Goal: Communication & Community: Answer question/provide support

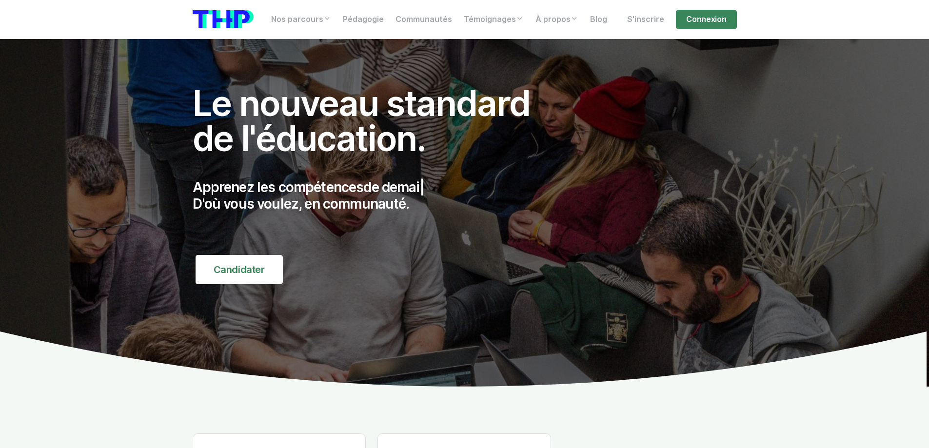
drag, startPoint x: 700, startPoint y: 24, endPoint x: 689, endPoint y: 31, distance: 13.1
click at [700, 24] on link "Connexion" at bounding box center [706, 20] width 60 height 20
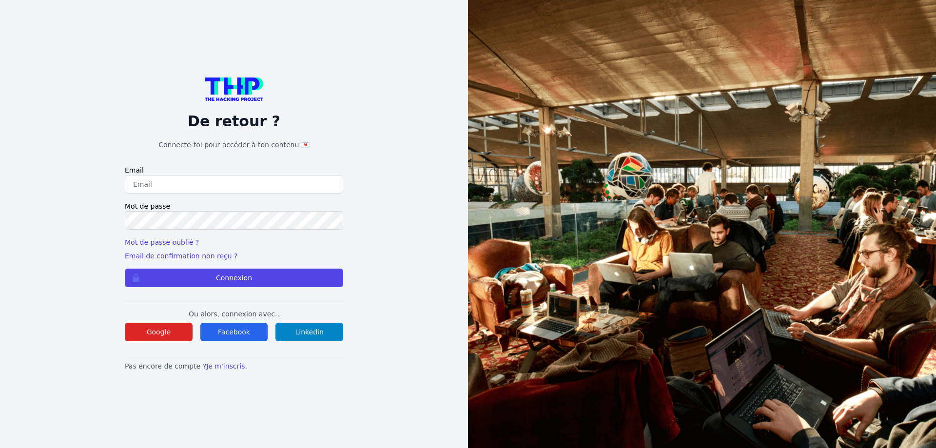
click at [176, 181] on input "email" at bounding box center [234, 184] width 218 height 19
drag, startPoint x: 245, startPoint y: 182, endPoint x: 58, endPoint y: 185, distance: 187.3
click at [58, 185] on div "De retour ? Connecte-toi pour accéder à ton contenu 💌 Email lilian@thehackingpr…" at bounding box center [234, 224] width 406 height 448
type input "lilian.h.l.muller@gmail.com"
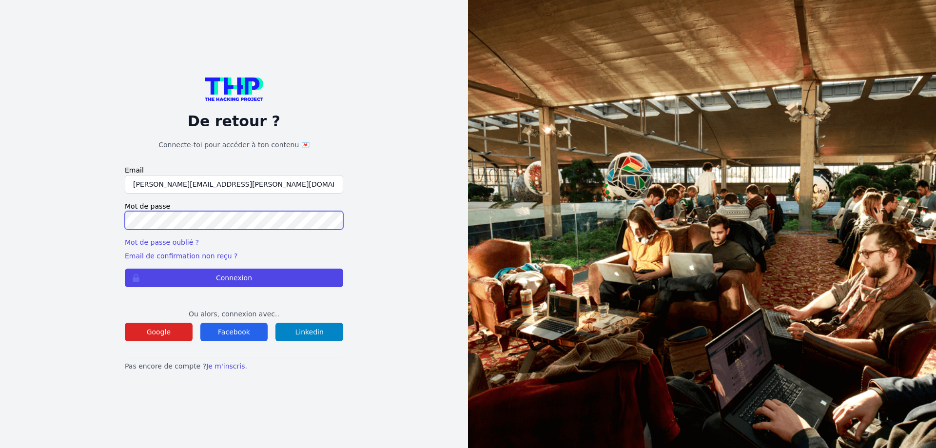
click at [125, 269] on button "Connexion" at bounding box center [234, 278] width 218 height 19
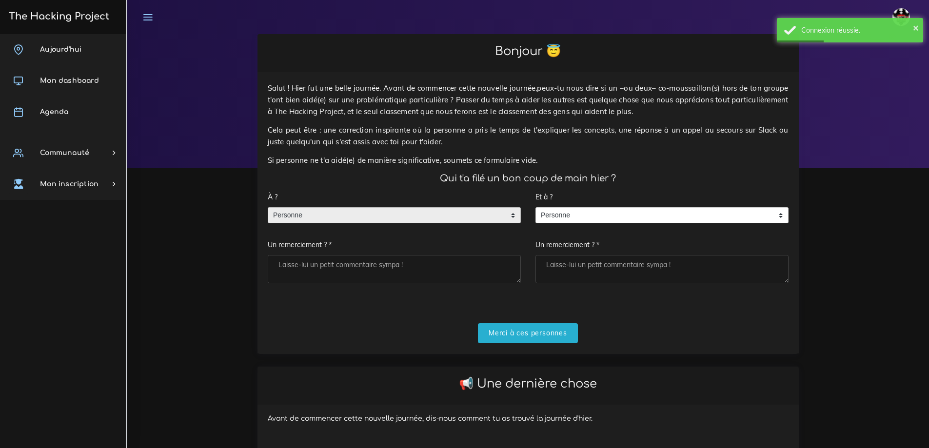
click at [305, 219] on span "Personne" at bounding box center [387, 216] width 238 height 16
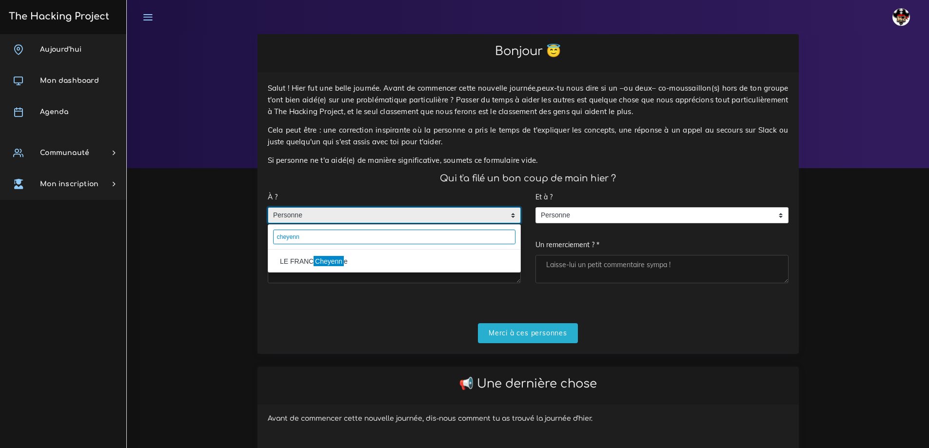
type input "cheyenn"
click at [297, 261] on li "LE FRANC Cheyenn e" at bounding box center [394, 262] width 252 height 16
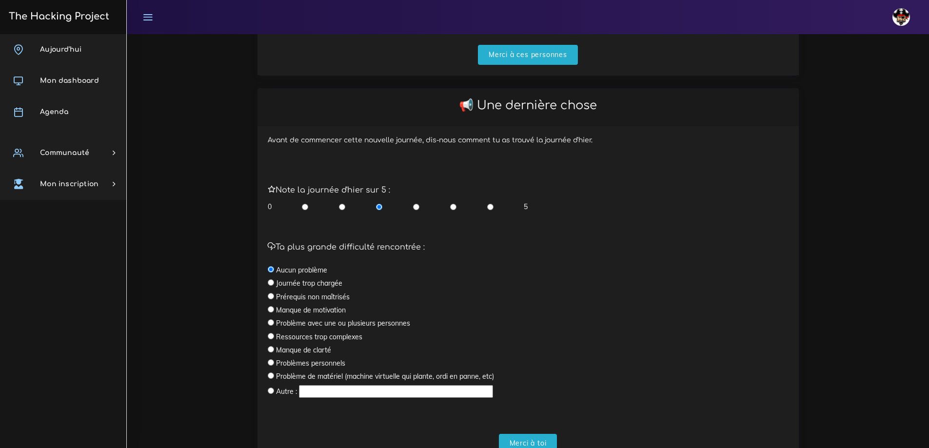
scroll to position [293, 0]
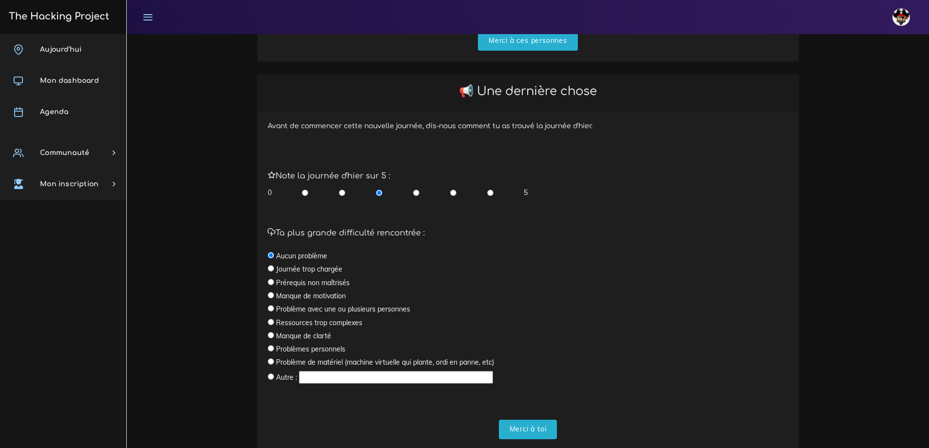
click at [491, 190] on input "radio" at bounding box center [490, 193] width 6 height 10
radio input "true"
click at [523, 48] on input "Merci à ces personnes" at bounding box center [528, 41] width 100 height 20
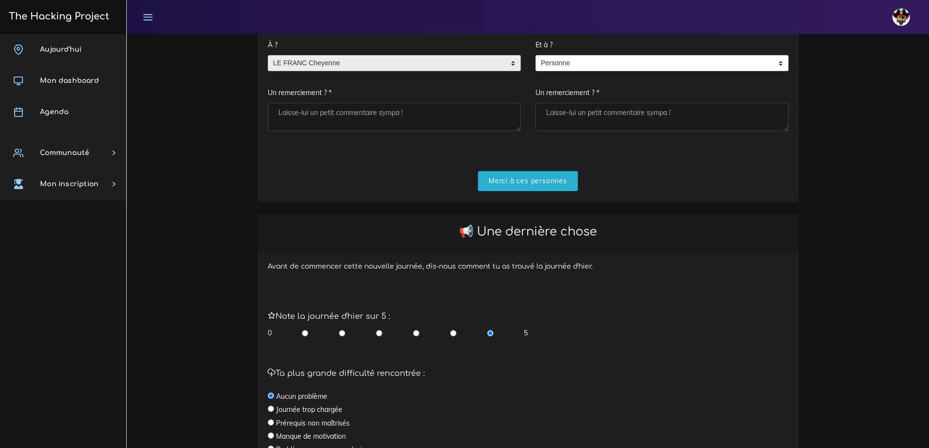
scroll to position [98, 0]
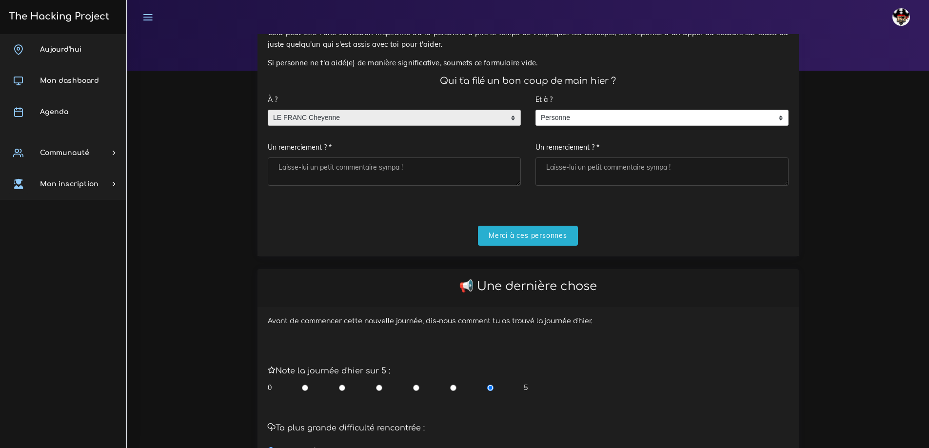
click at [363, 172] on textarea "Un remerciement ? *" at bounding box center [394, 172] width 253 height 28
type textarea "Merci"
click at [525, 238] on input "Merci à ces personnes" at bounding box center [528, 236] width 100 height 20
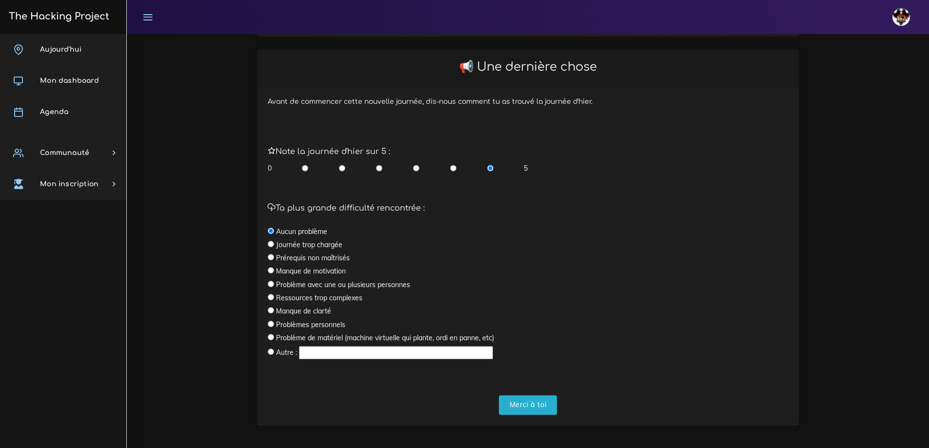
scroll to position [203, 0]
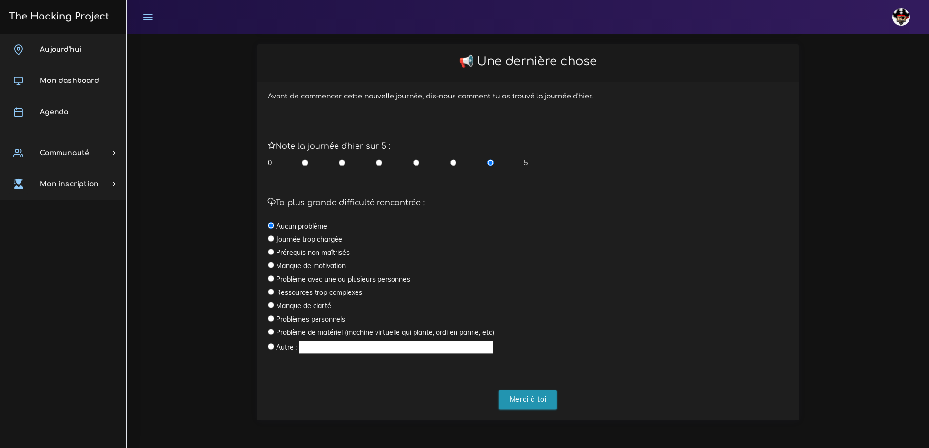
click at [523, 403] on input "Merci à toi" at bounding box center [528, 400] width 59 height 20
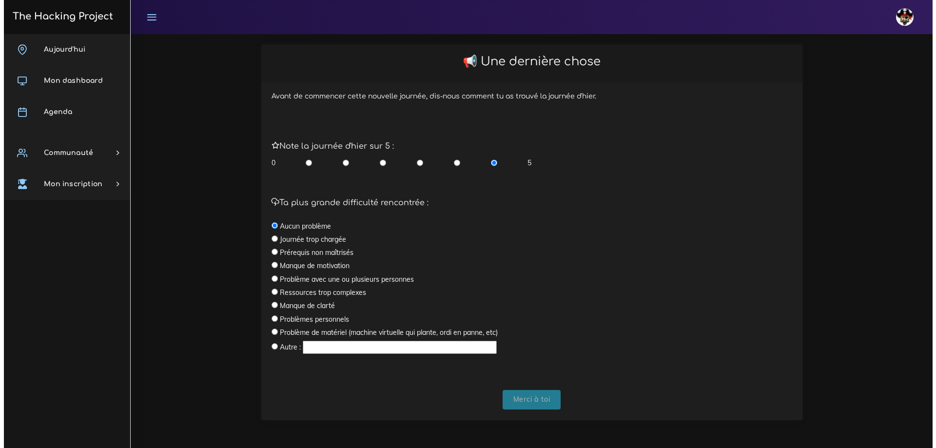
scroll to position [0, 0]
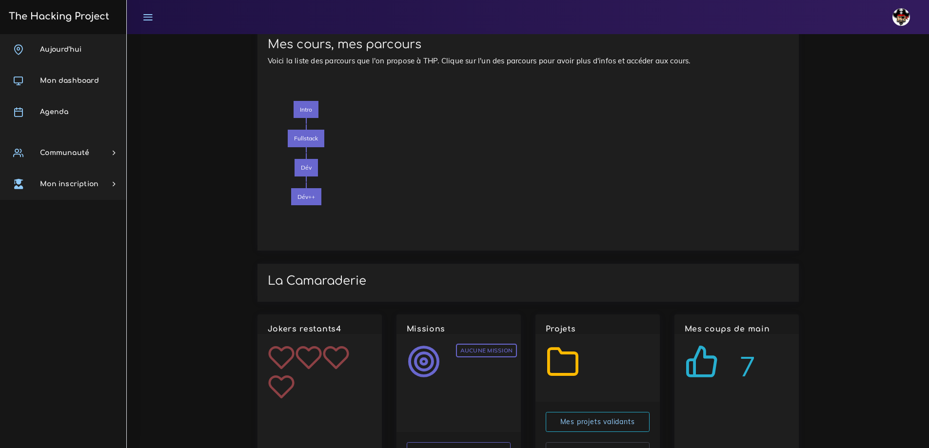
scroll to position [1170, 0]
